Goal: Obtain resource: Obtain resource

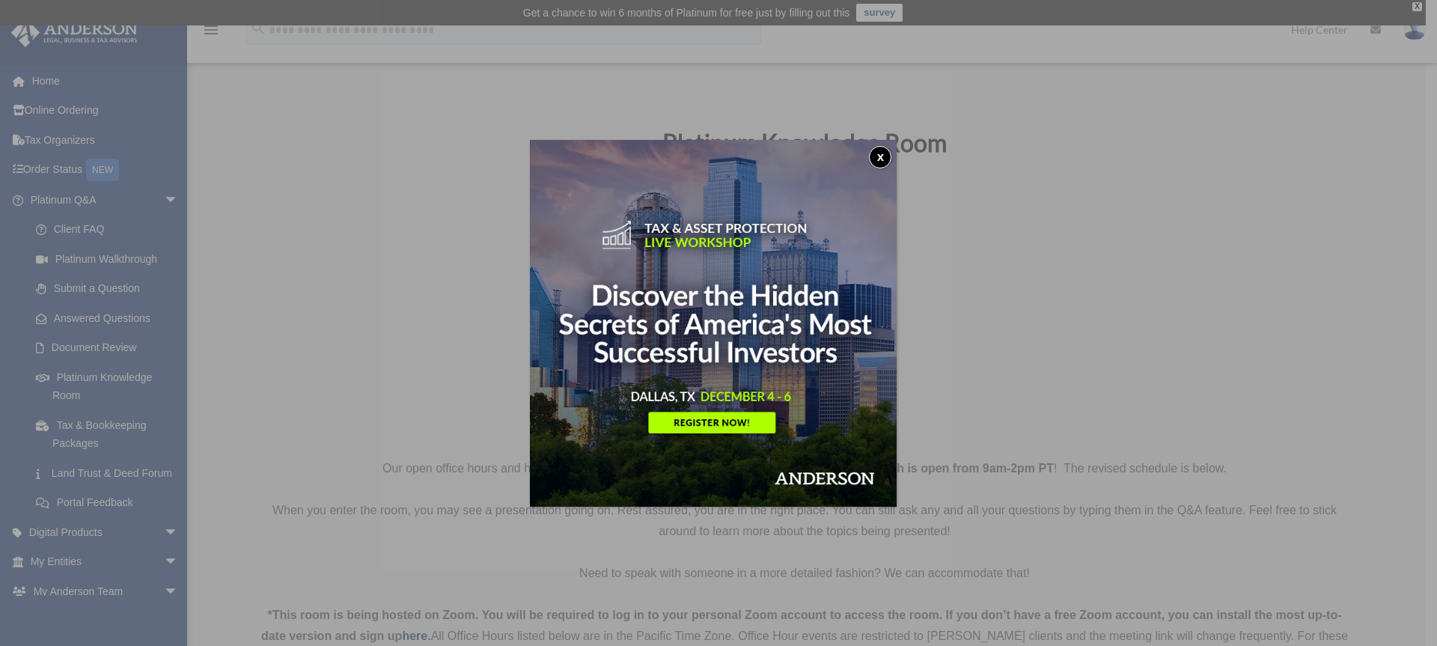
click at [887, 156] on button "x" at bounding box center [880, 157] width 22 height 22
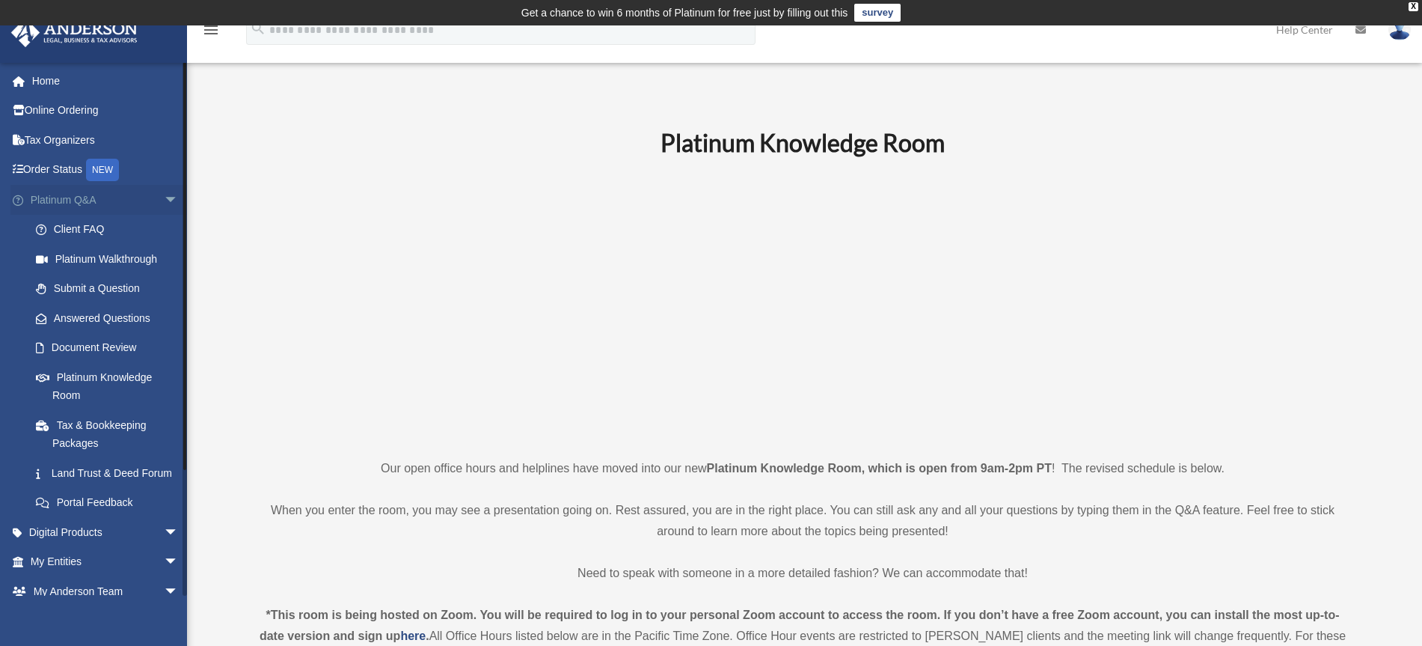
click at [164, 196] on span "arrow_drop_down" at bounding box center [179, 200] width 30 height 31
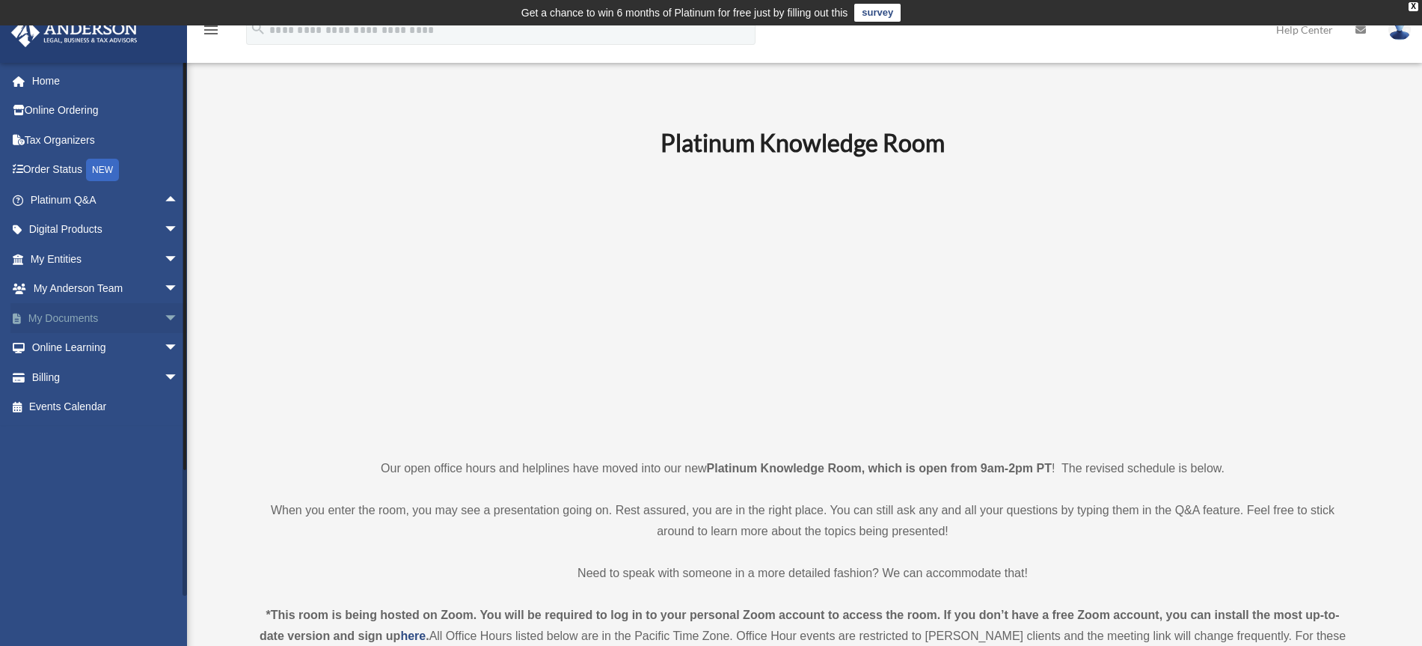
click at [164, 319] on span "arrow_drop_down" at bounding box center [179, 318] width 30 height 31
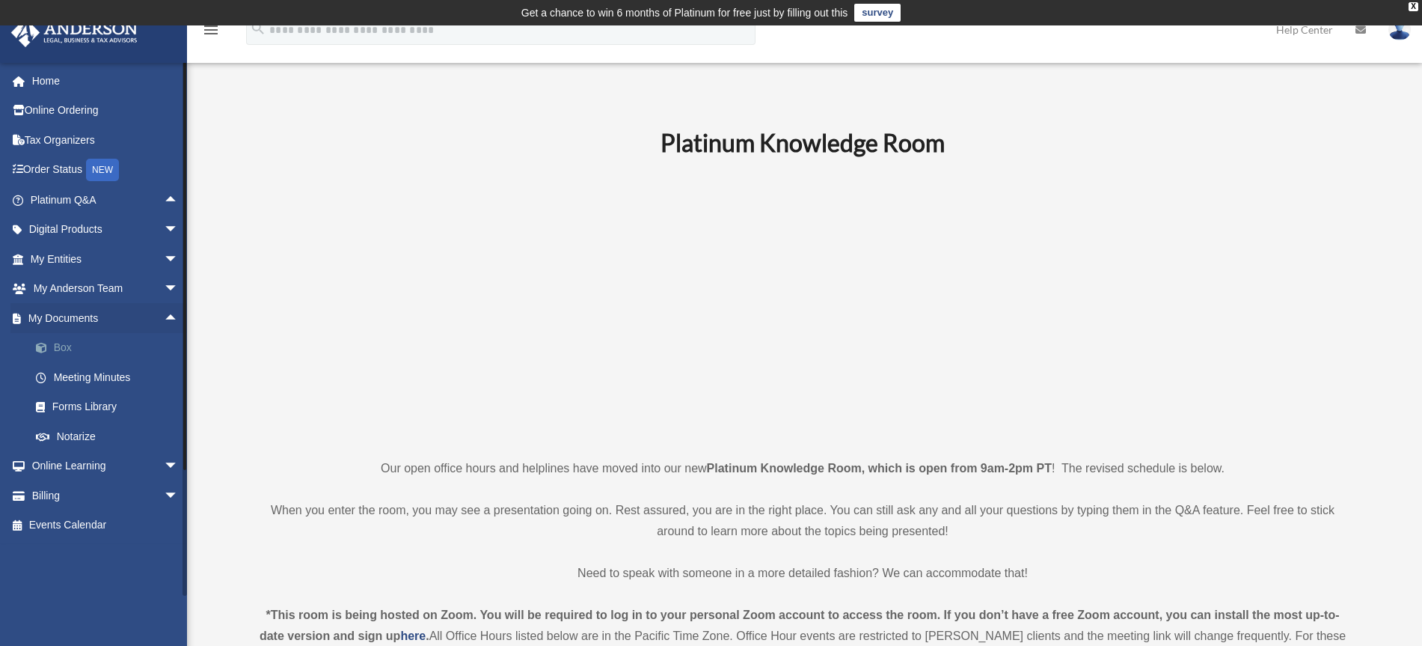
click at [73, 349] on link "Box" at bounding box center [111, 348] width 180 height 30
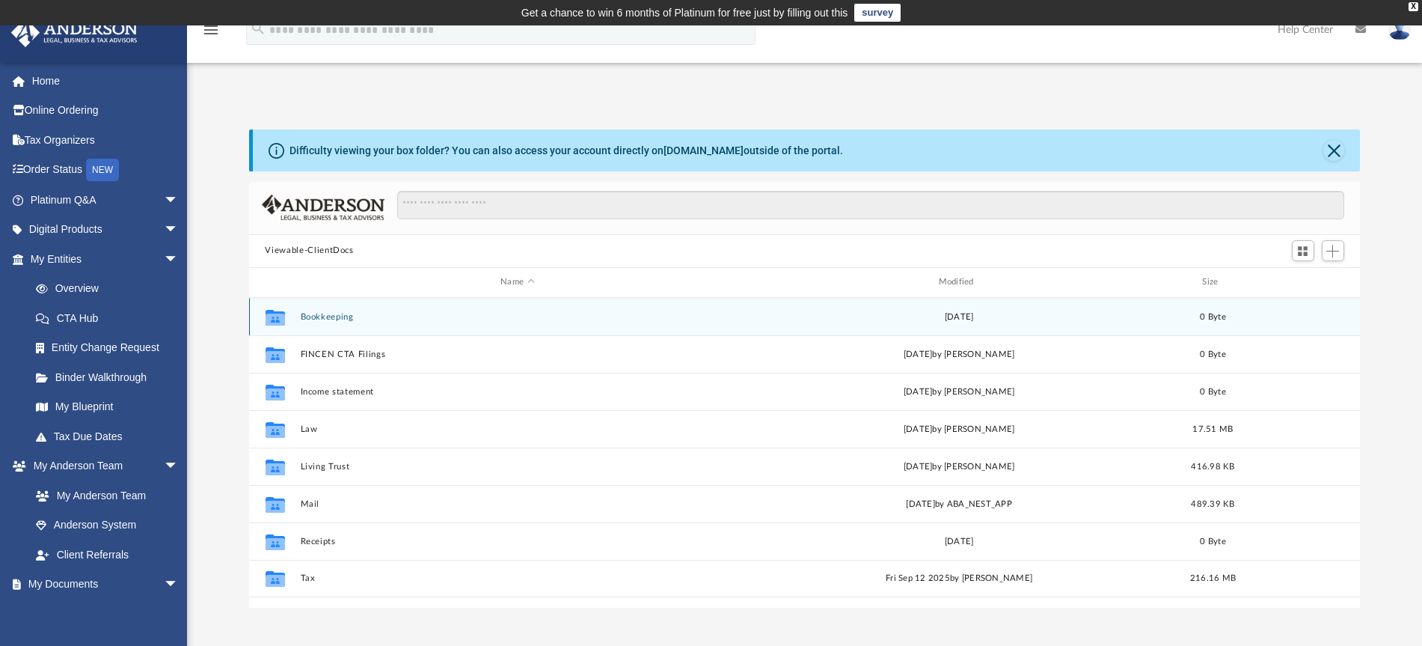
scroll to position [326, 1098]
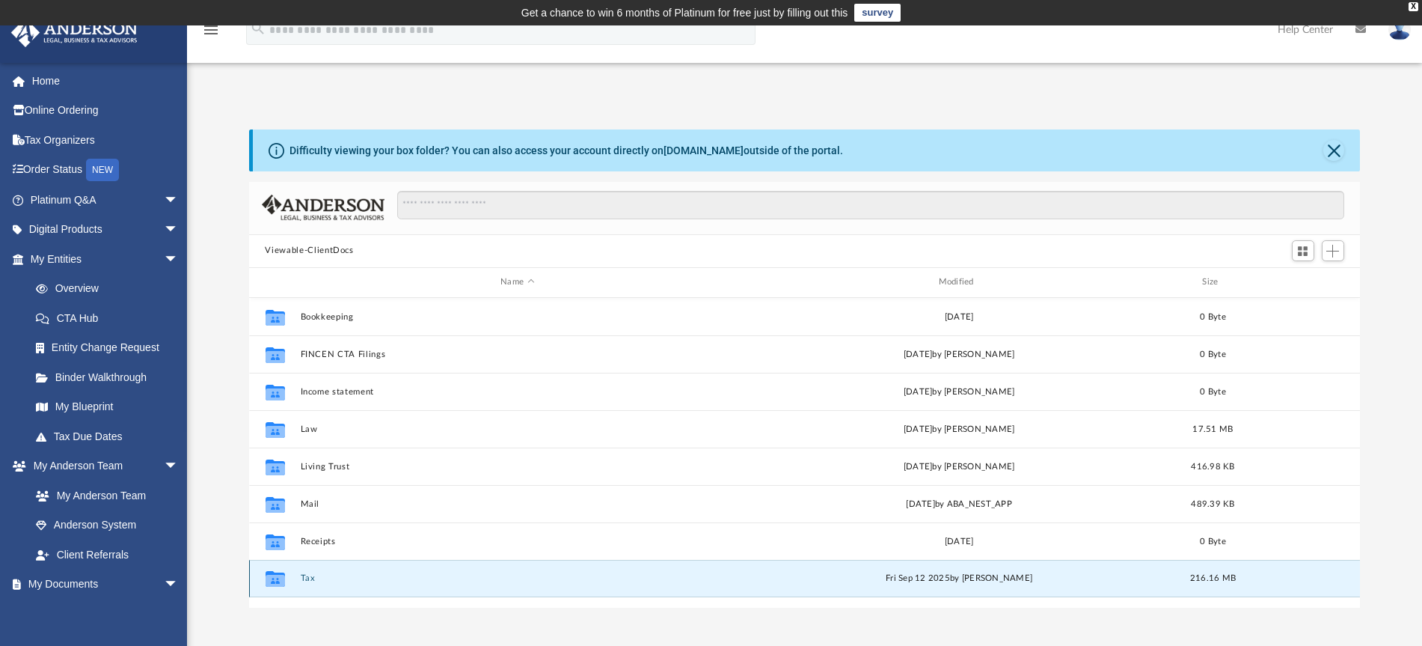
click at [308, 578] on button "Tax" at bounding box center [517, 578] width 435 height 10
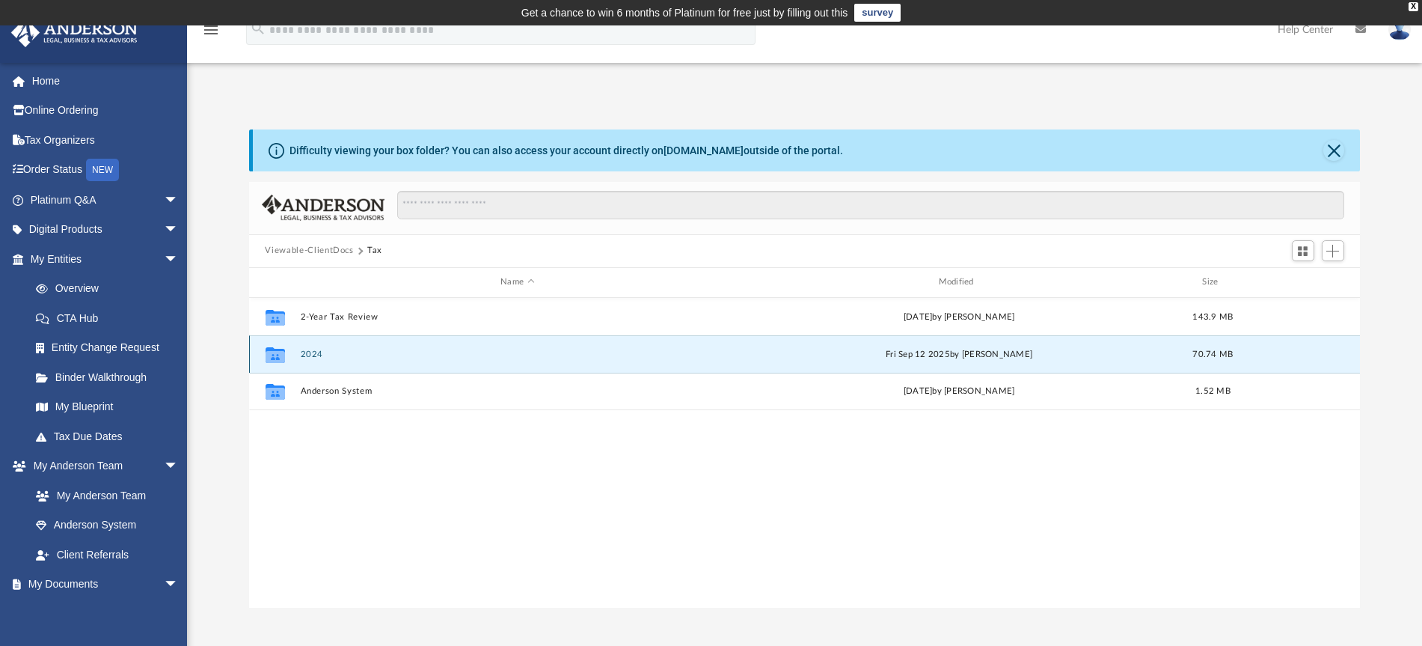
click at [308, 350] on button "2024" at bounding box center [517, 354] width 435 height 10
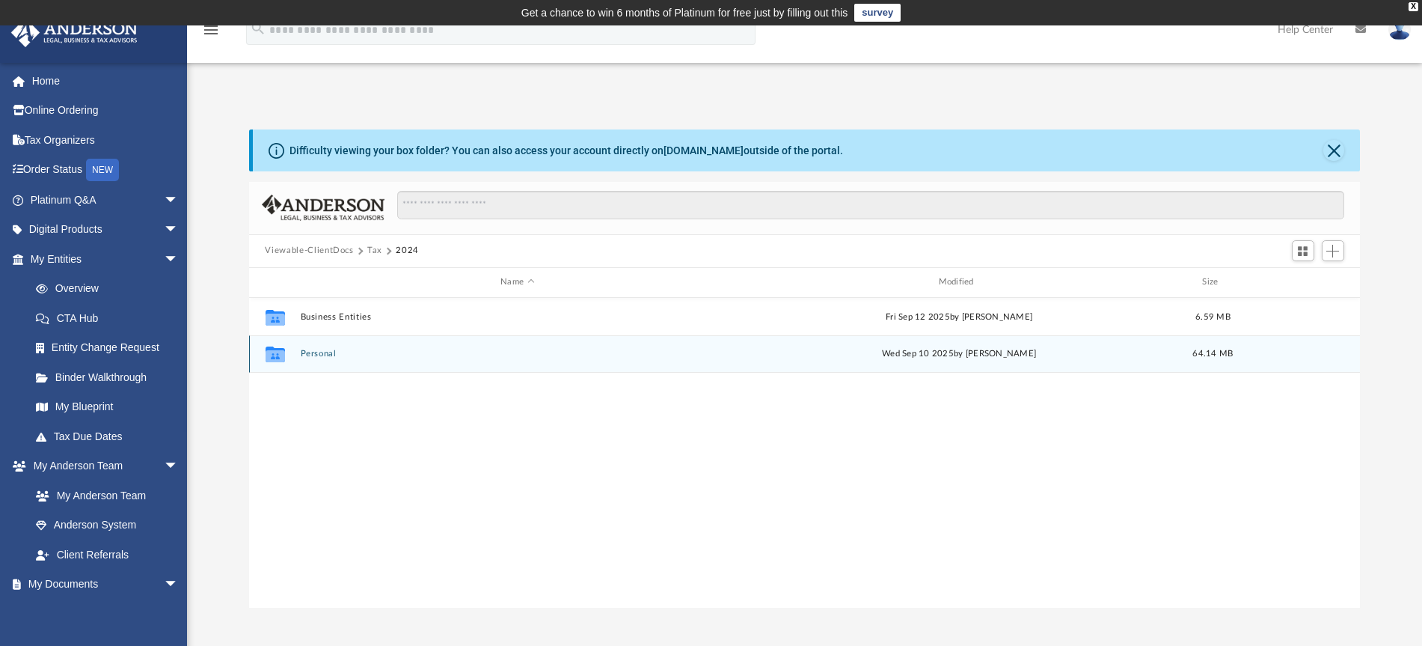
click at [325, 351] on button "Personal" at bounding box center [517, 354] width 435 height 10
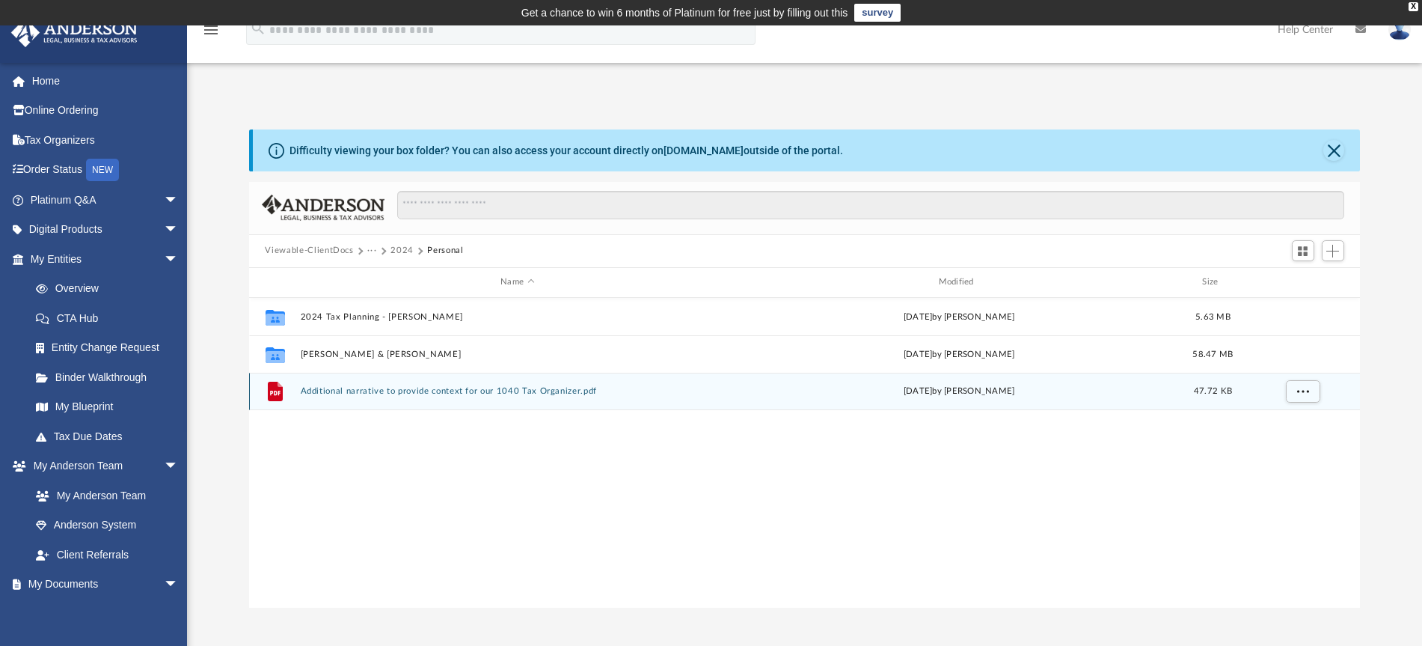
click at [414, 391] on button "Additional narrative to provide context for our 1040 Tax Organizer.pdf" at bounding box center [517, 391] width 435 height 10
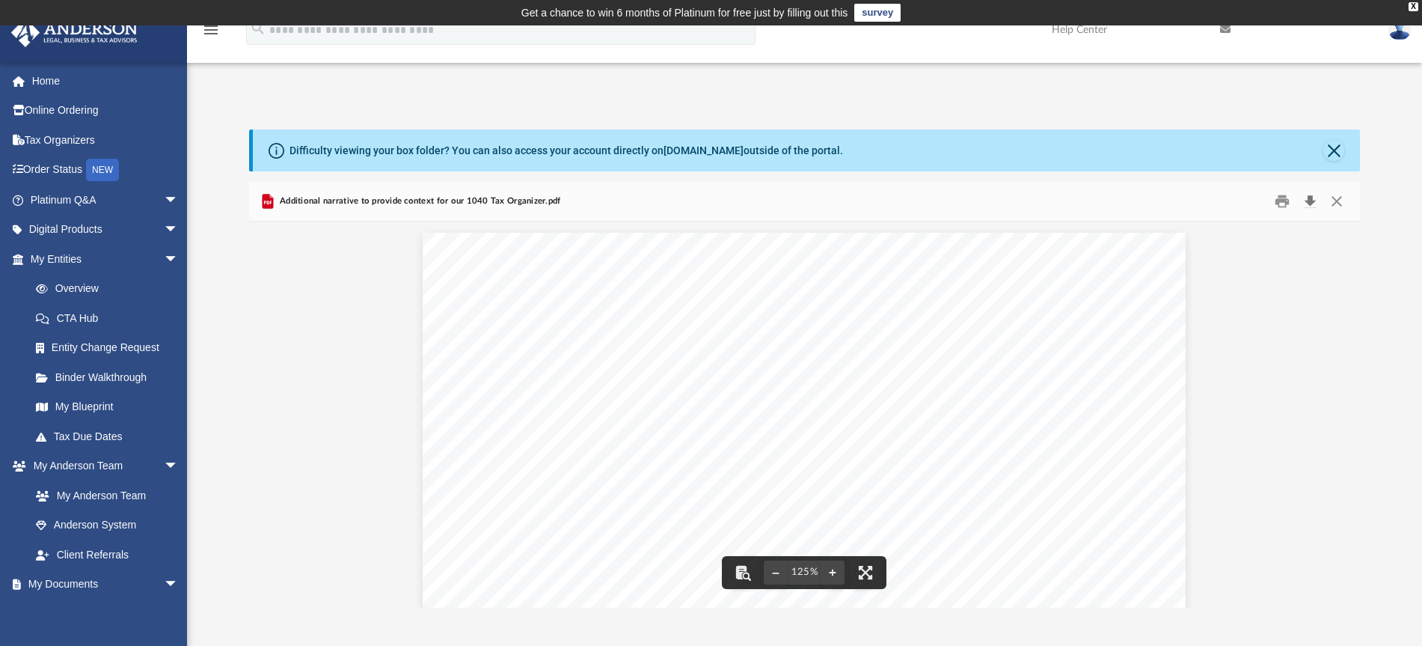
click at [1306, 202] on button "Download" at bounding box center [1310, 200] width 27 height 23
click at [1308, 202] on button "Download" at bounding box center [1310, 200] width 27 height 23
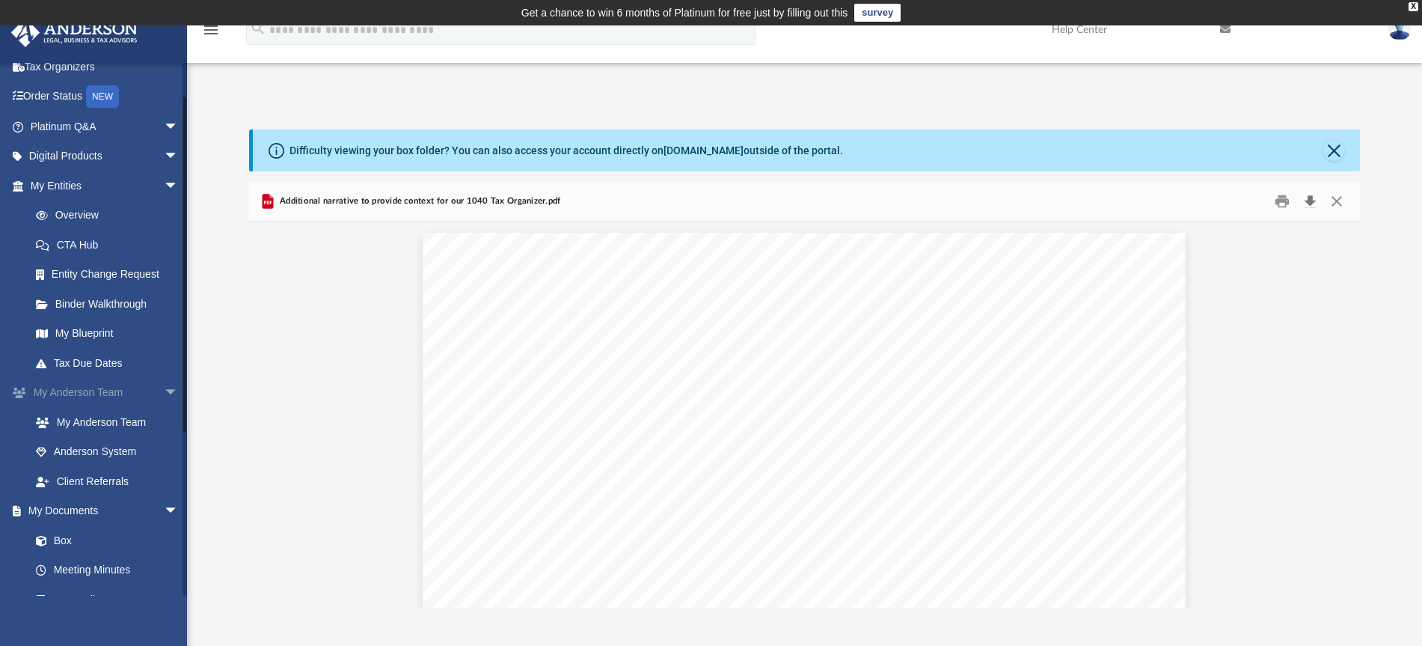
scroll to position [187, 0]
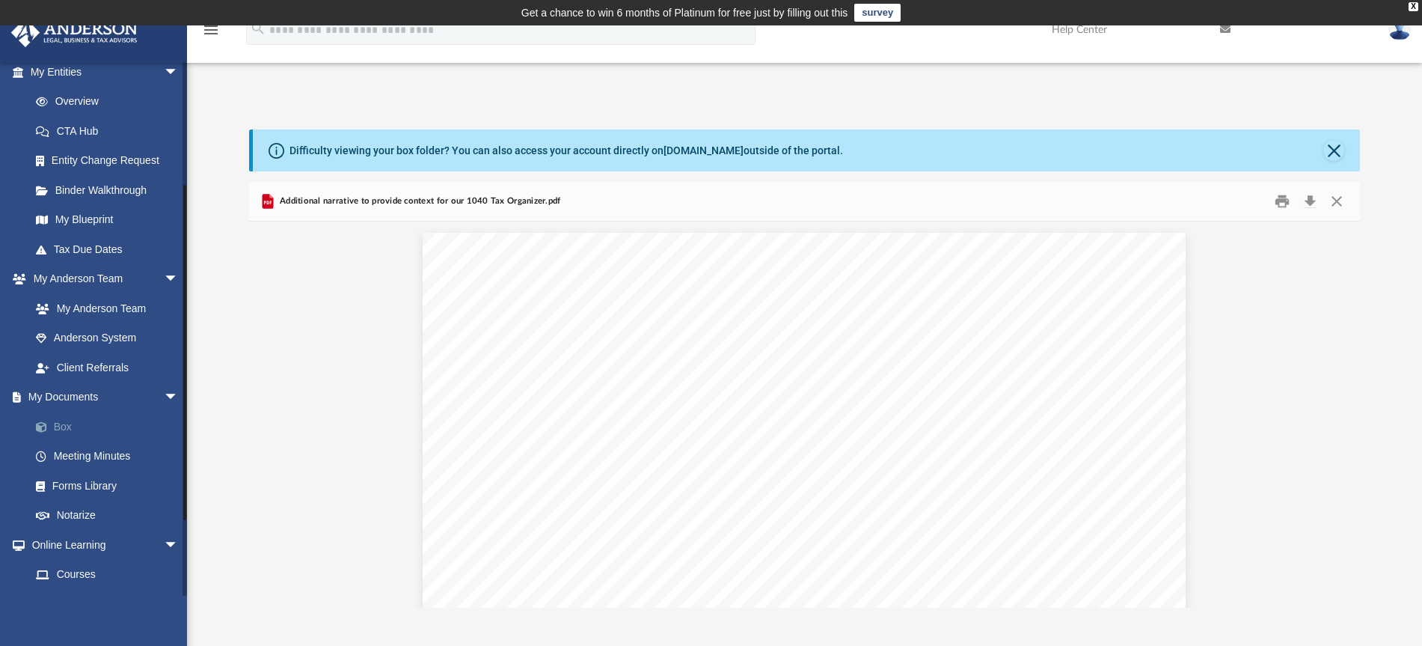
click at [73, 425] on link "Box" at bounding box center [111, 427] width 180 height 30
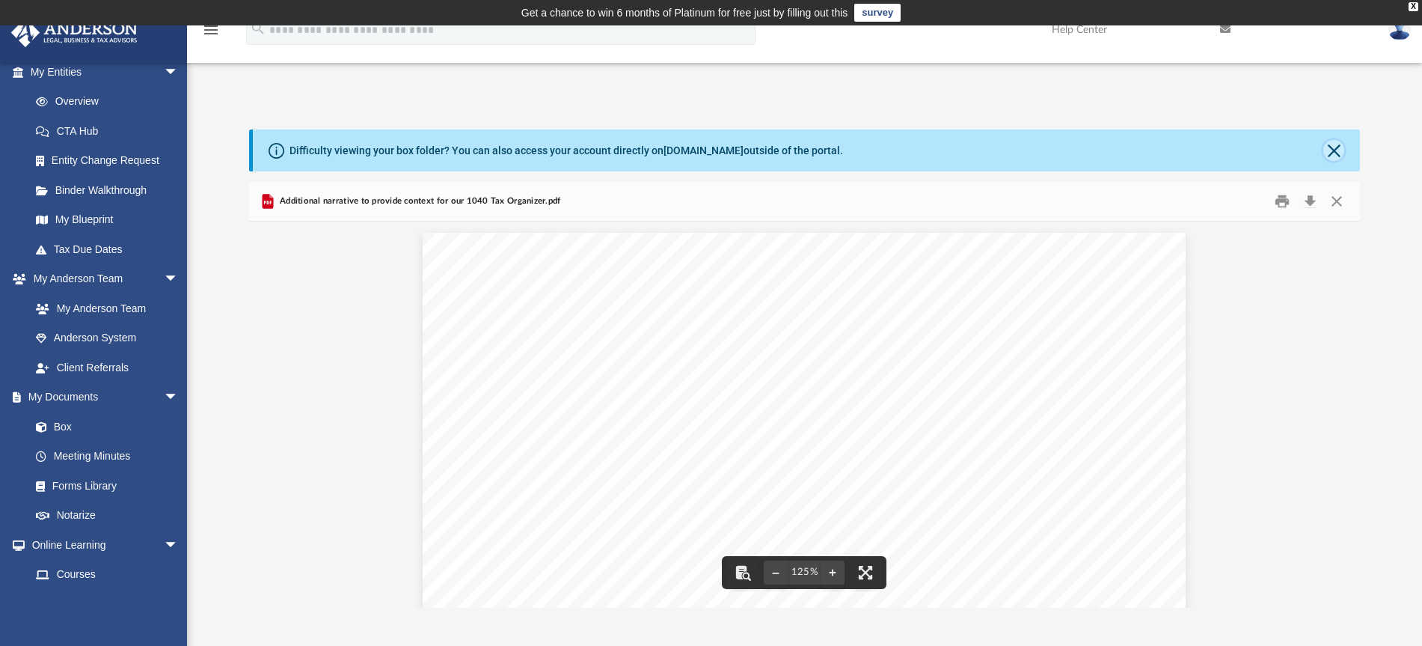
click at [1334, 150] on button "Close" at bounding box center [1334, 150] width 21 height 21
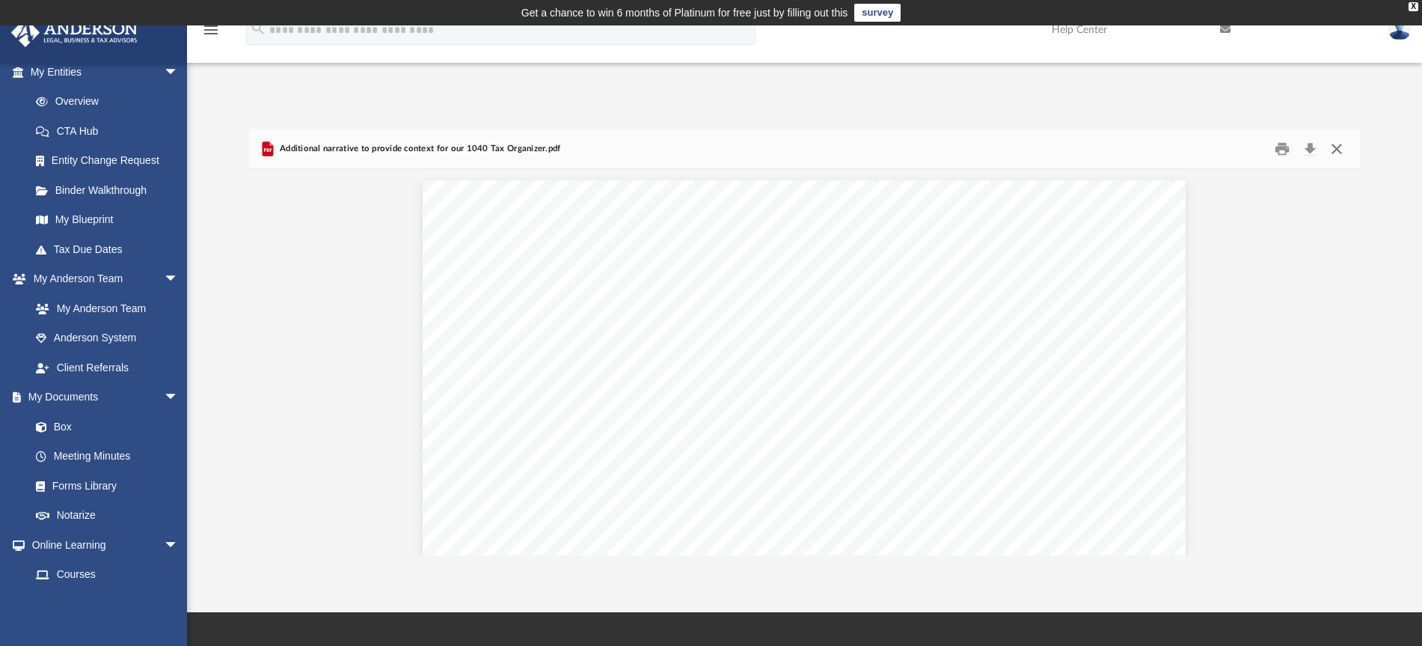
click at [1342, 148] on button "Close" at bounding box center [1337, 148] width 27 height 23
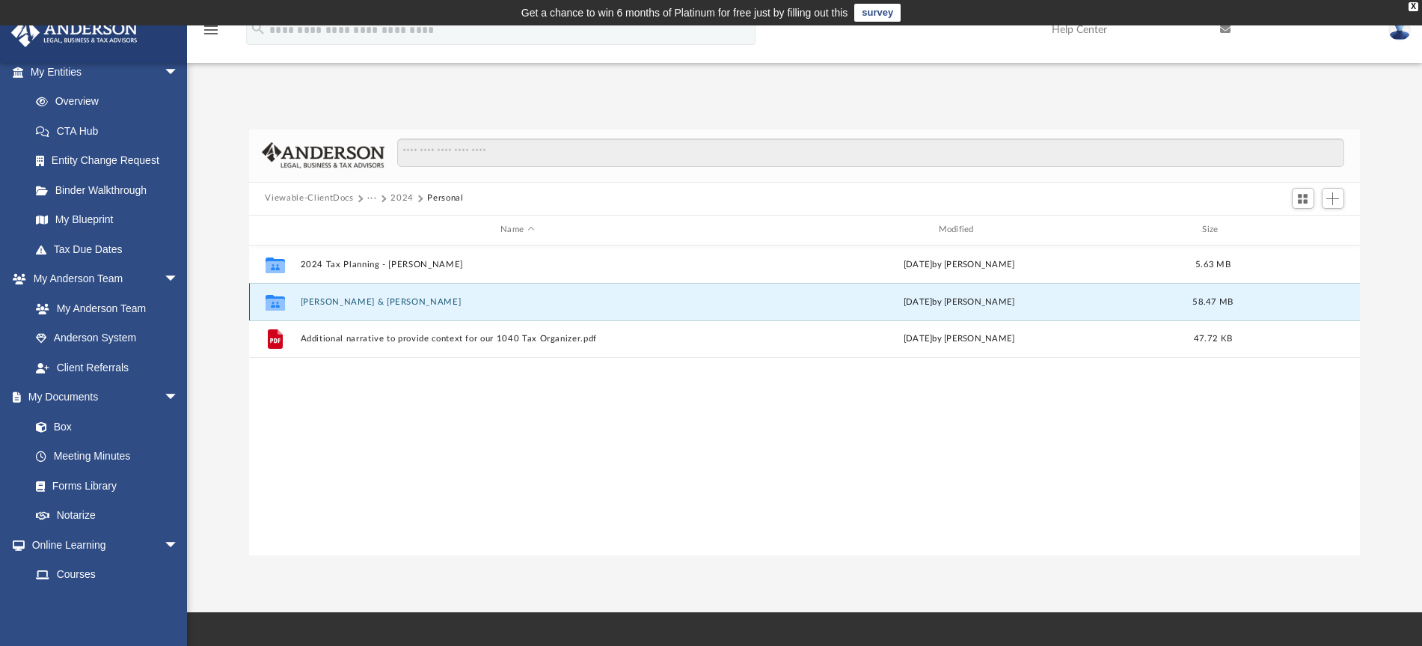
click at [322, 299] on button "Ostrander, Jan & Lisa A." at bounding box center [517, 301] width 435 height 10
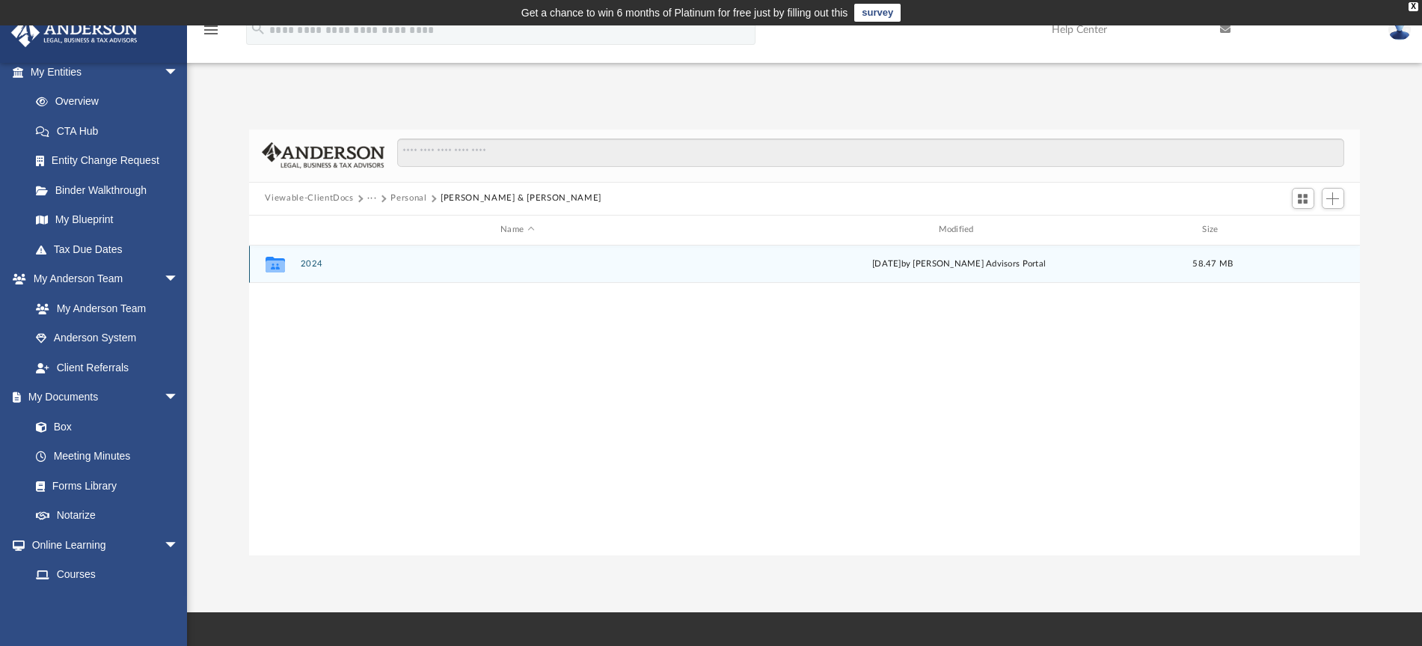
click at [311, 261] on button "2024" at bounding box center [517, 264] width 435 height 10
click at [314, 264] on button "Digital Tax Organizer" at bounding box center [517, 264] width 435 height 10
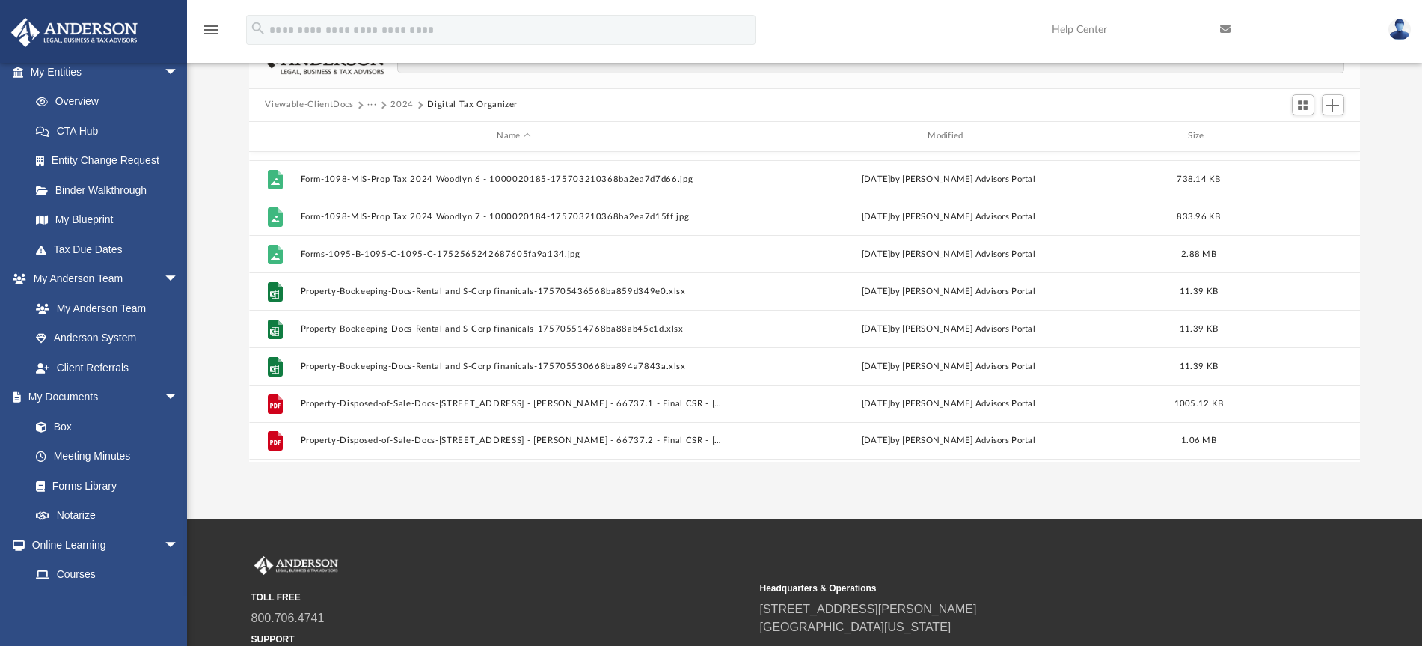
scroll to position [551, 0]
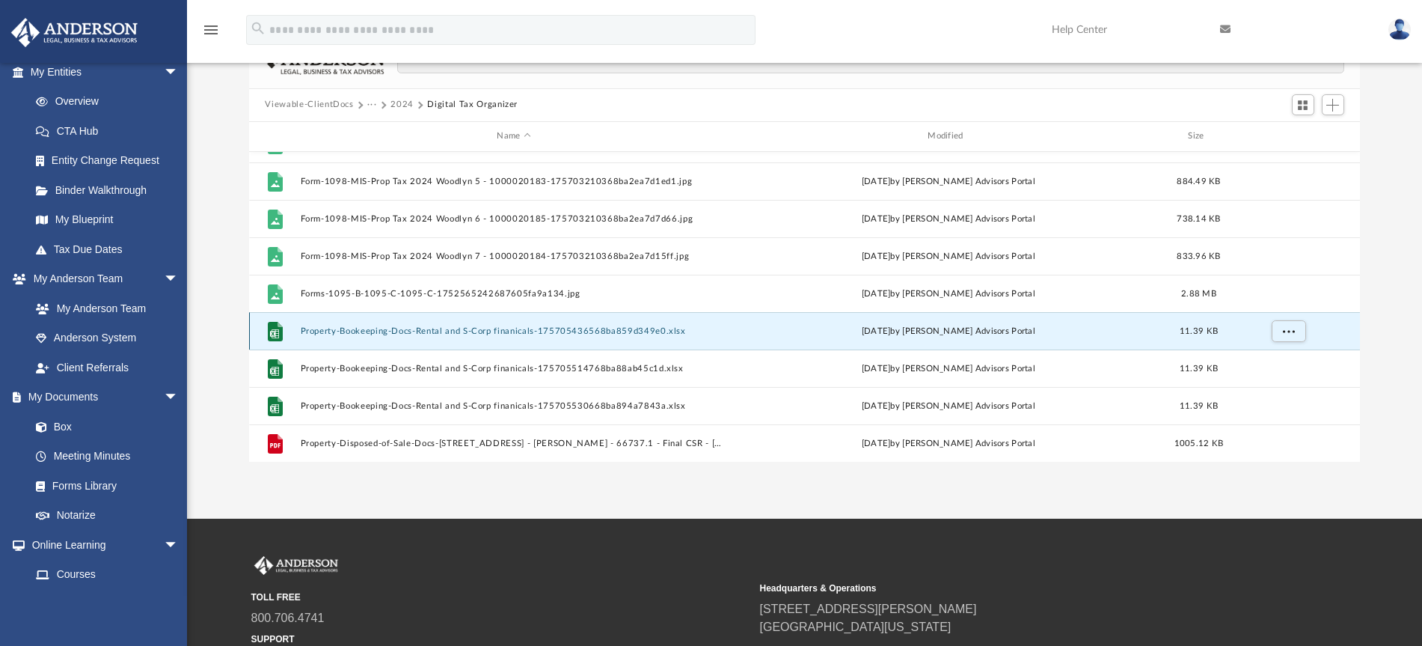
click at [635, 328] on button "Property-Bookeeping-Docs-Rental and S-Corp finanicals-175705436568ba859d349e0.x…" at bounding box center [514, 330] width 428 height 10
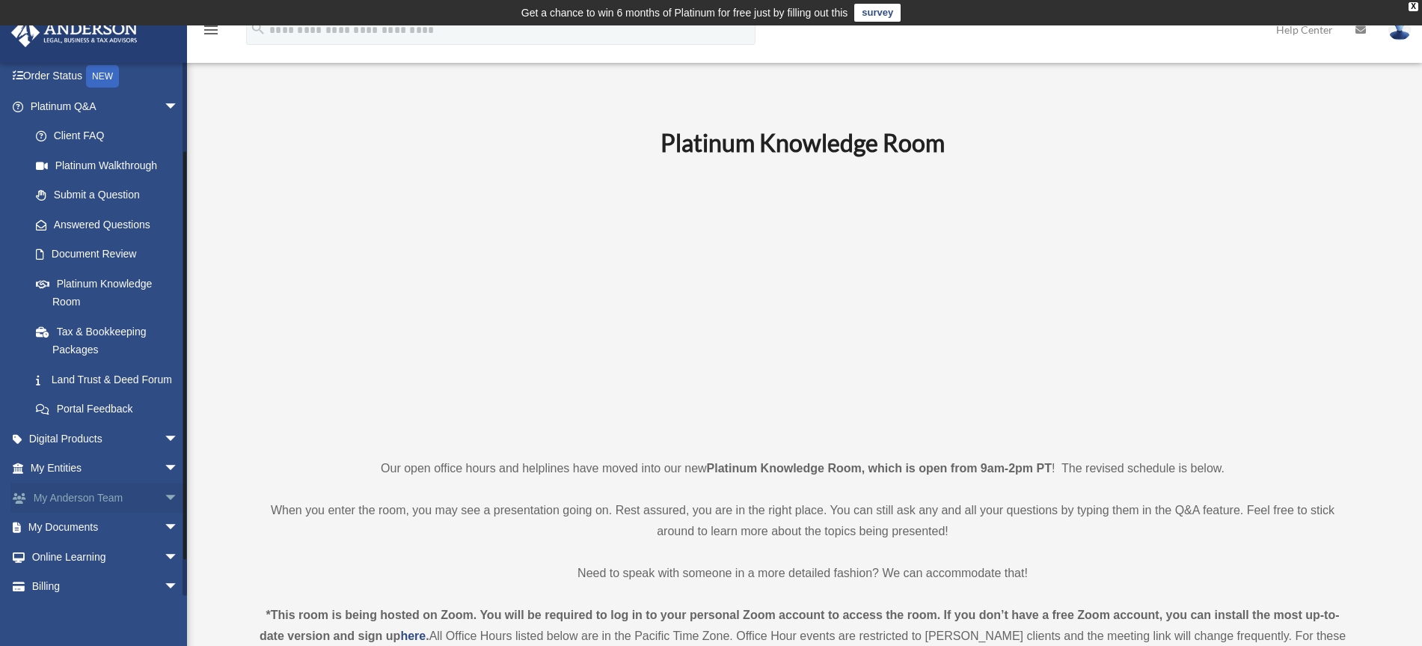
scroll to position [150, 0]
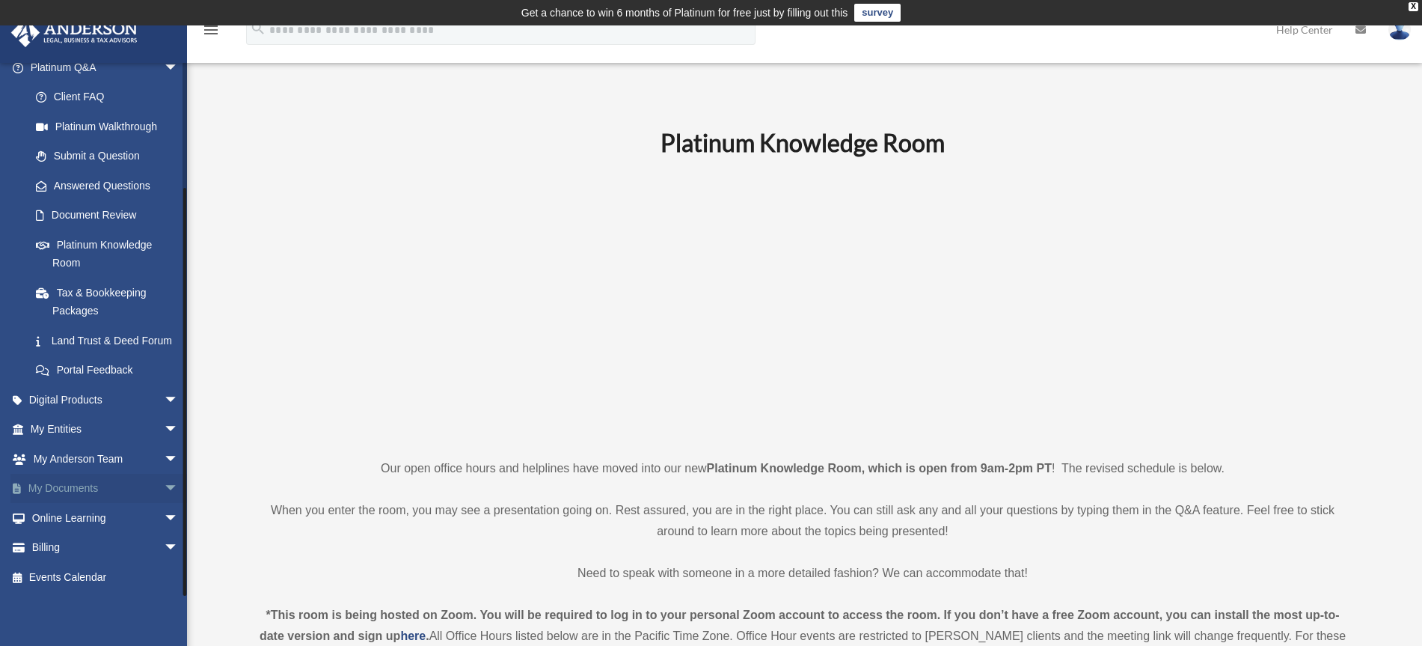
click at [164, 489] on span "arrow_drop_down" at bounding box center [179, 489] width 30 height 31
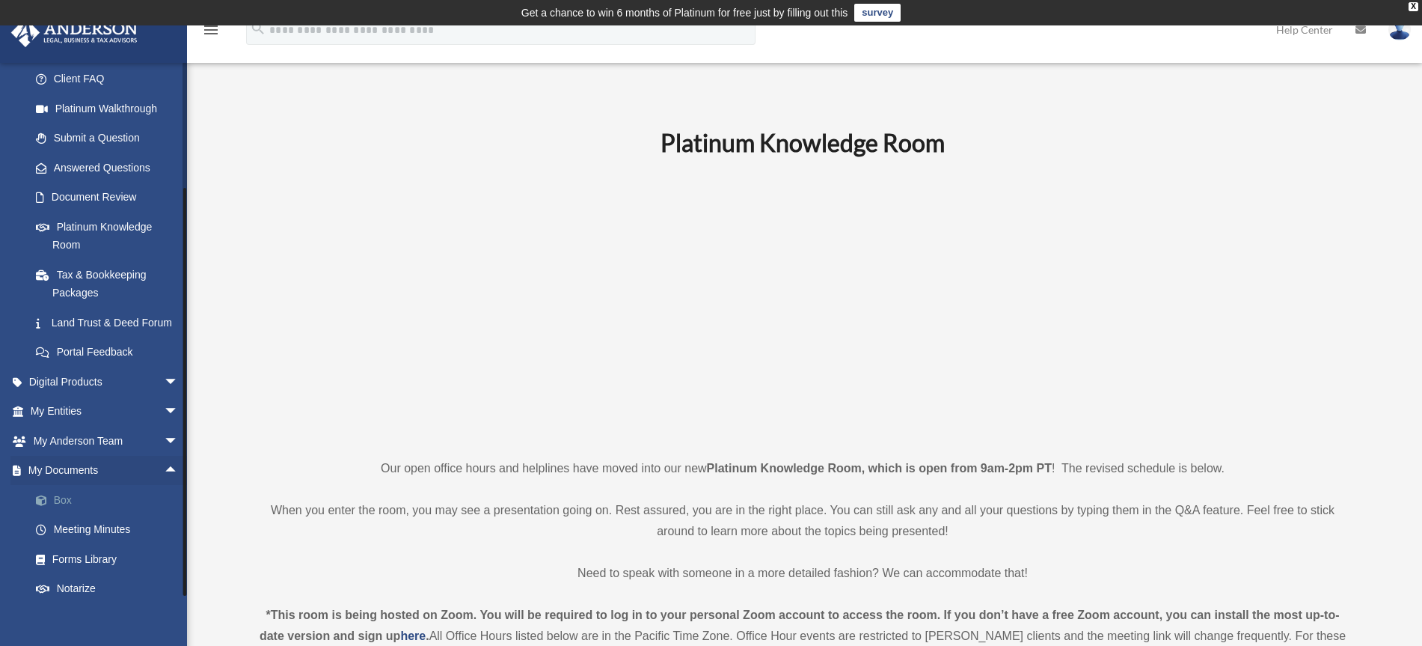
click at [60, 515] on link "Box" at bounding box center [111, 500] width 180 height 30
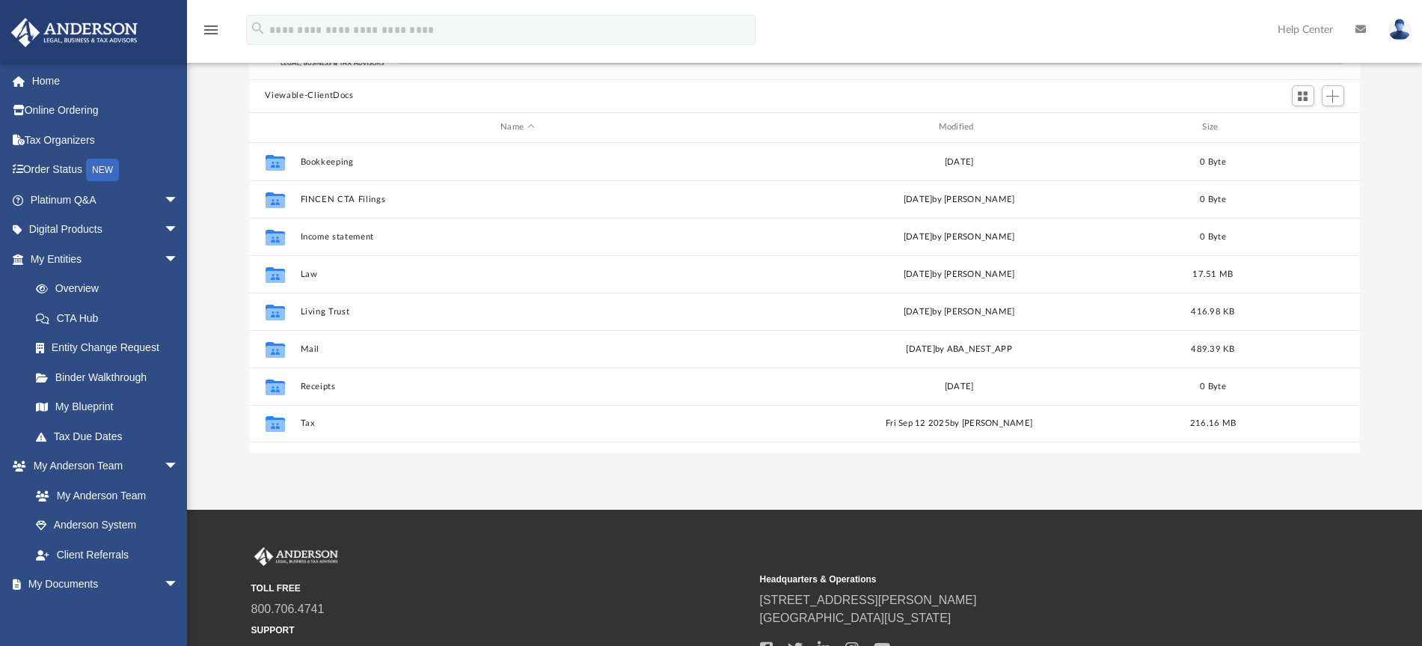
scroll to position [187, 0]
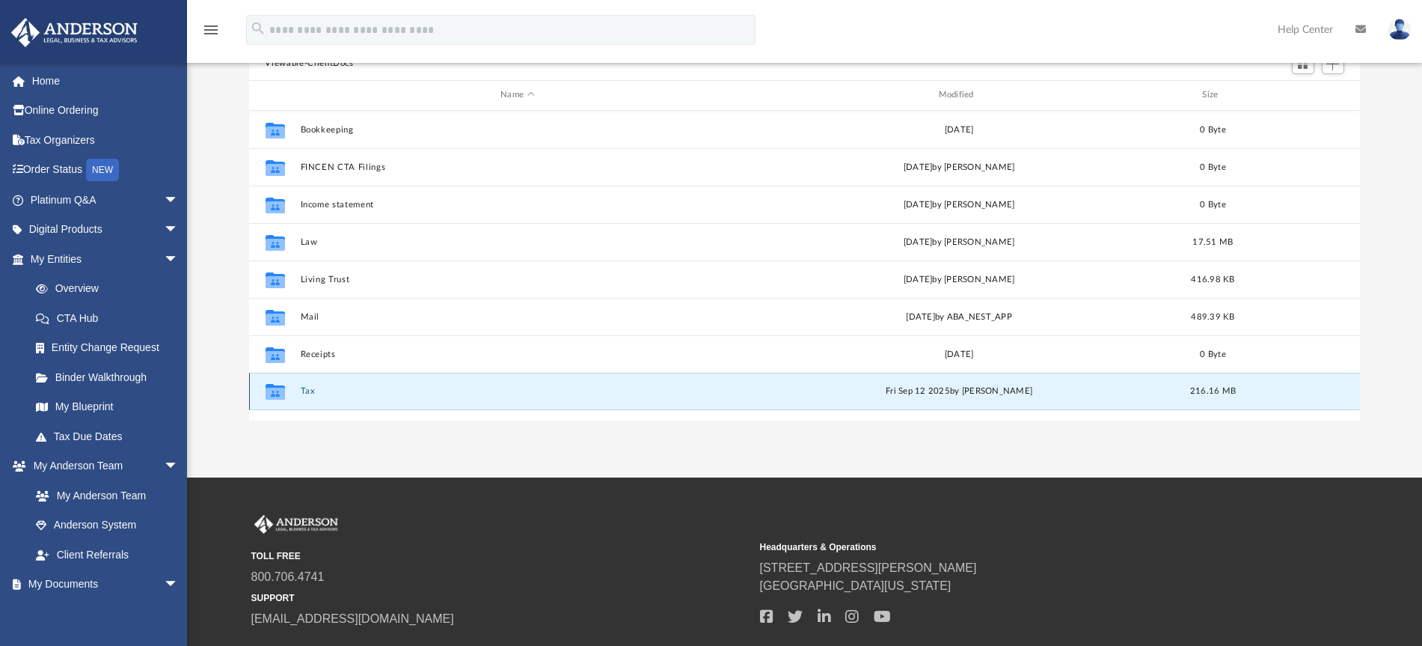
click at [309, 389] on button "Tax" at bounding box center [517, 391] width 435 height 10
